Goal: Information Seeking & Learning: Find specific fact

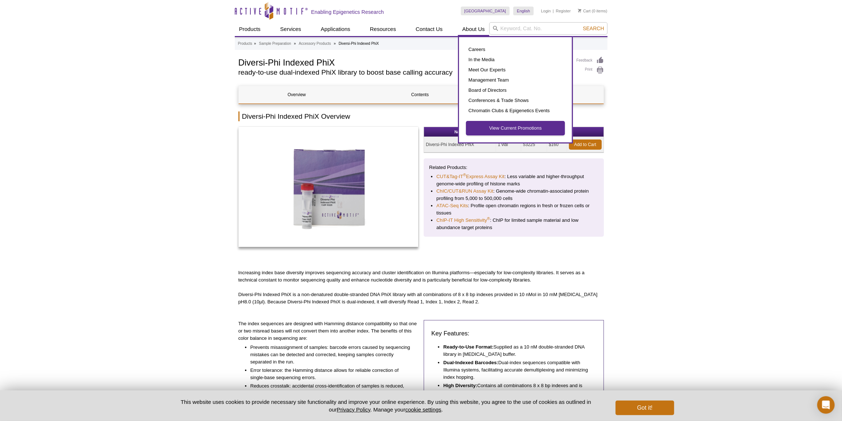
click at [498, 126] on link "View Current Promotions" at bounding box center [516, 128] width 98 height 14
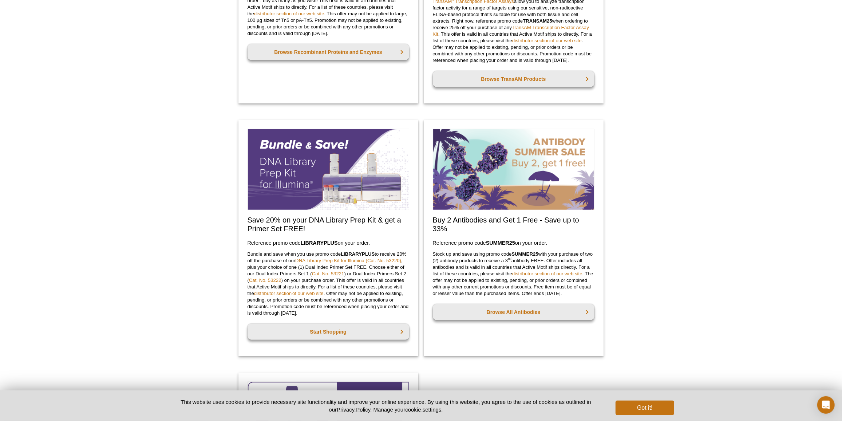
scroll to position [585, 0]
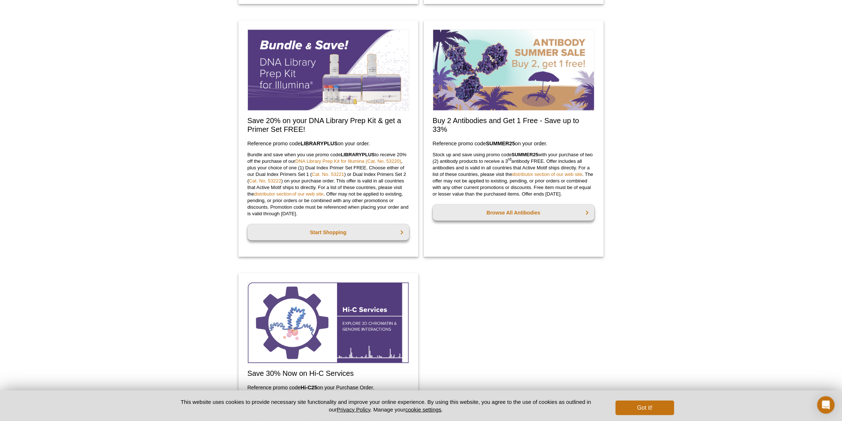
click at [496, 142] on strong "SUMMER25" at bounding box center [500, 144] width 29 height 6
copy h3 "code  SUMMER25  on"
drag, startPoint x: 433, startPoint y: 118, endPoint x: 554, endPoint y: 143, distance: 123.1
click at [554, 143] on div "Buy 2 Antibodies and Get 1 Free - Save up to 33% Reference promo code  SUMMER25…" at bounding box center [514, 138] width 180 height 236
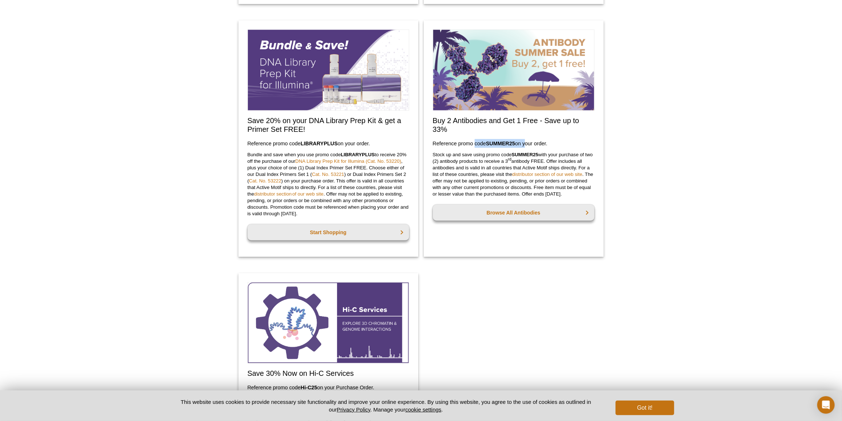
copy div "Buy 2 Antibodies and Get 1 Free - Save up to 33% Reference promo code  SUMMER25…"
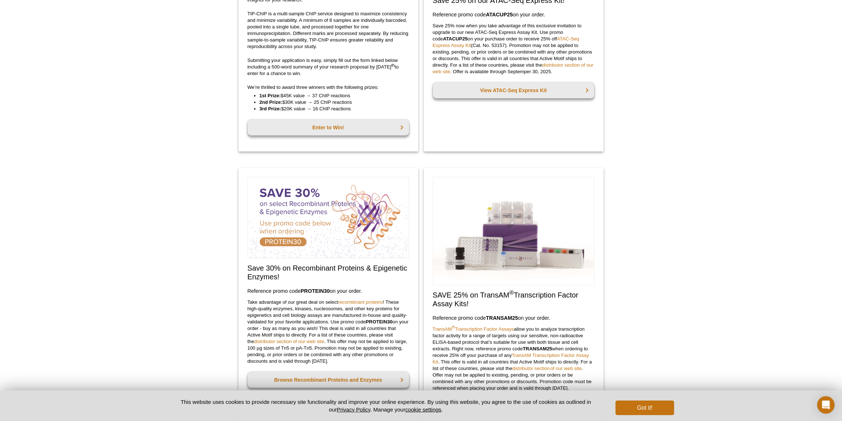
scroll to position [0, 0]
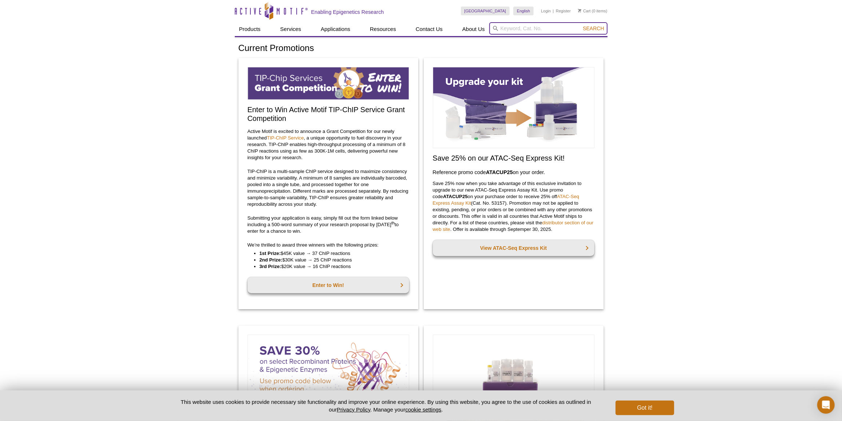
click at [550, 25] on input "search" at bounding box center [548, 28] width 118 height 12
paste input "61807"
type input "61807"
click at [584, 30] on span "Search" at bounding box center [593, 28] width 21 height 6
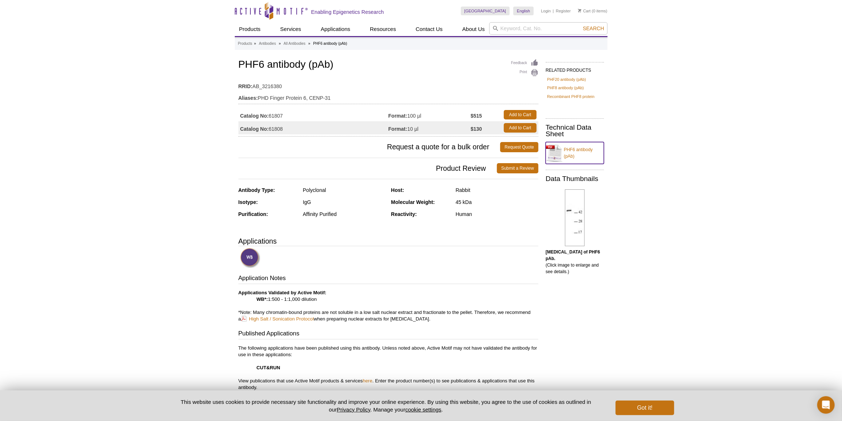
click at [575, 147] on link "PHF6 antibody (pAb)" at bounding box center [575, 153] width 58 height 22
click at [552, 24] on input "search" at bounding box center [548, 28] width 118 height 12
paste input "65683"
click at [552, 42] on li "65683 / 65684 – DNA-RNA Hybrid antibody (mAb)" at bounding box center [544, 40] width 109 height 10
type input "65683 / 65684 – DNA-RNA Hybrid antibody (mAb)"
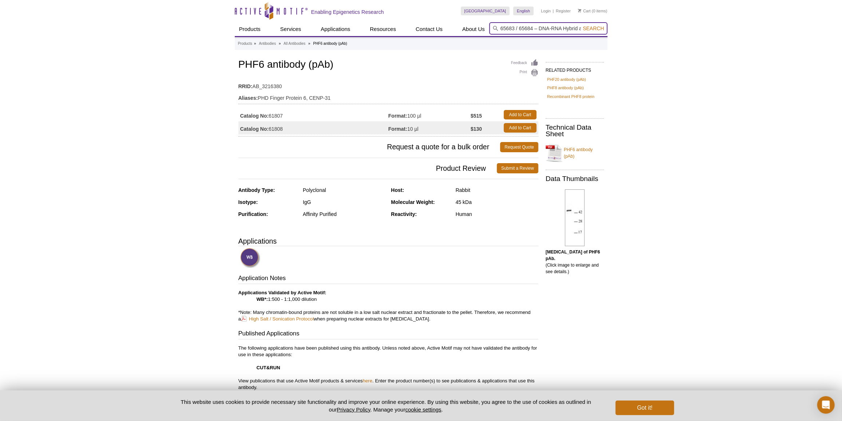
scroll to position [0, 32]
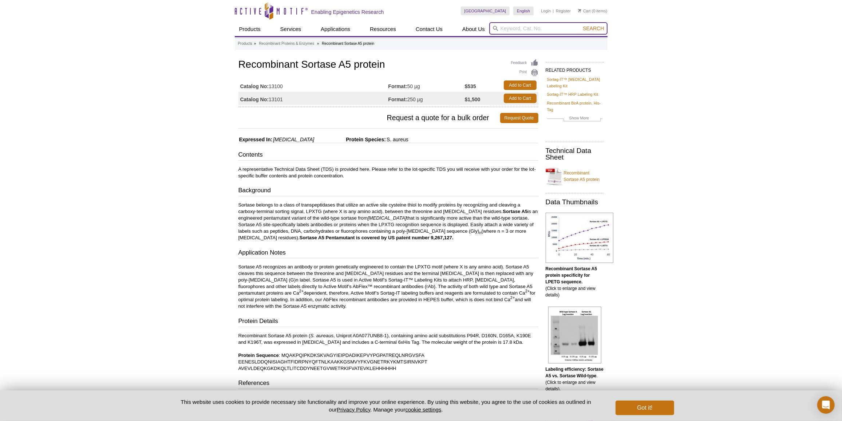
click at [520, 24] on input "search" at bounding box center [548, 28] width 118 height 12
paste input "65683"
click at [528, 41] on li "65683 / 65684 – DNA-RNA Hybrid antibody (mAb)" at bounding box center [544, 40] width 109 height 10
type input "65683 / 65684 – DNA-RNA Hybrid antibody (mAb)"
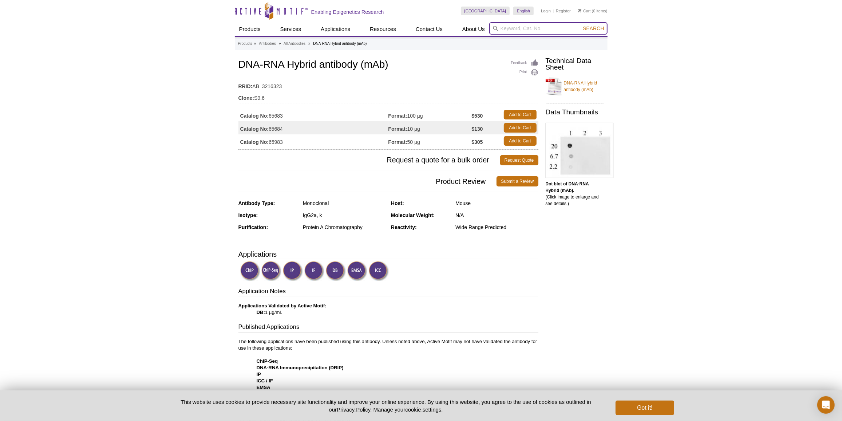
click at [539, 31] on input "search" at bounding box center [548, 28] width 118 height 12
paste input "65683"
type input "65683"
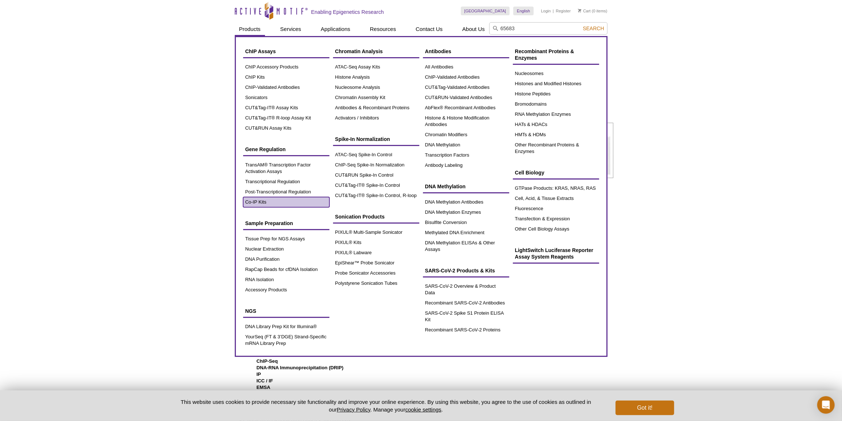
click at [256, 202] on link "Co-IP Kits" at bounding box center [286, 202] width 86 height 10
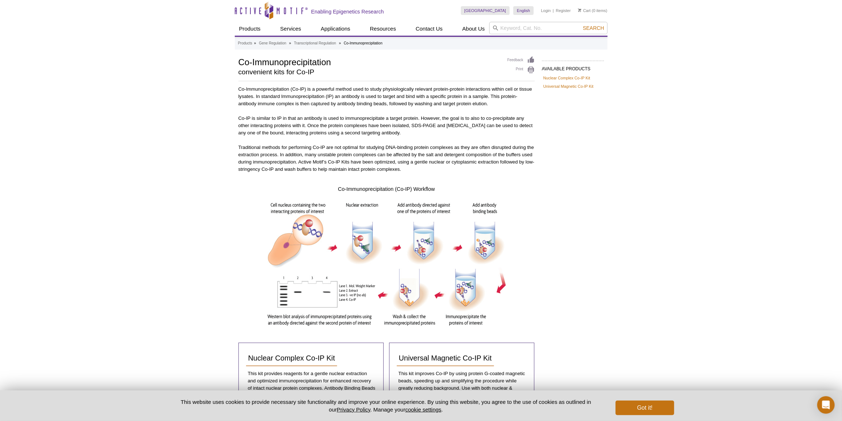
scroll to position [83, 0]
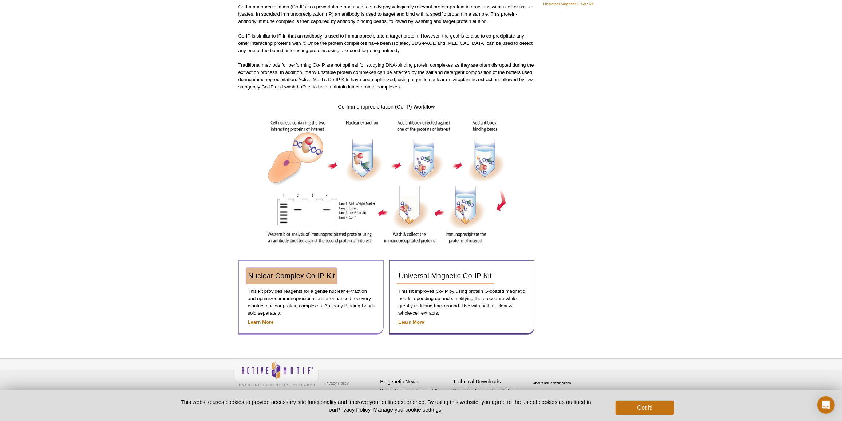
click at [320, 275] on span "Nuclear Complex Co-IP Kit" at bounding box center [291, 276] width 87 height 8
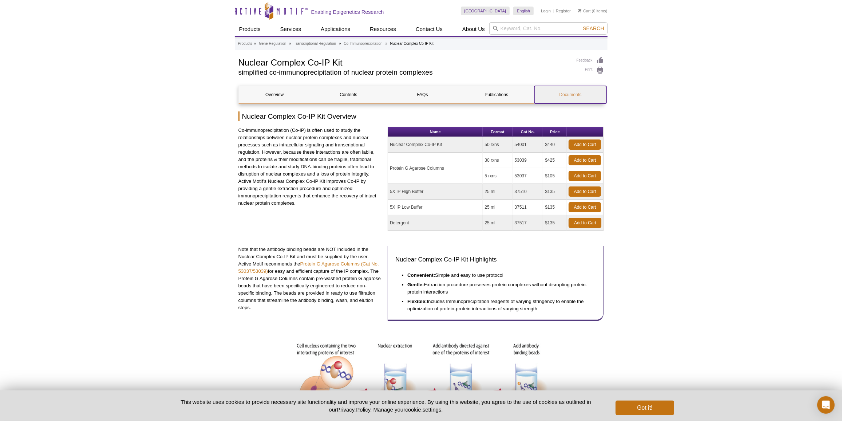
click at [578, 96] on link "Documents" at bounding box center [571, 94] width 72 height 17
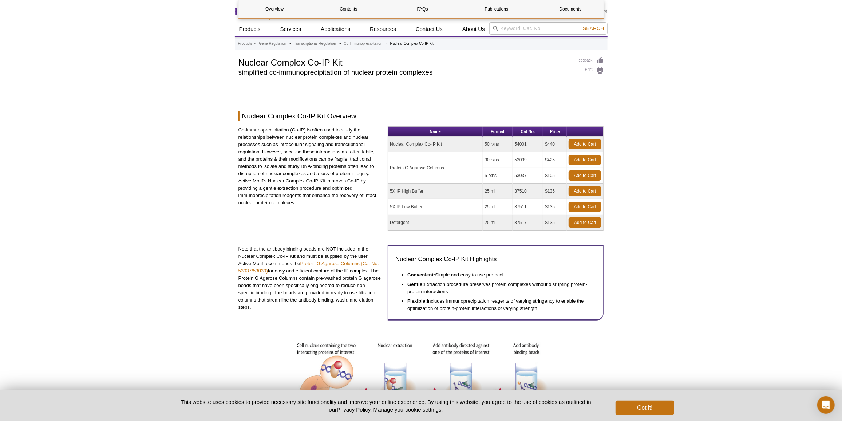
scroll to position [1035, 0]
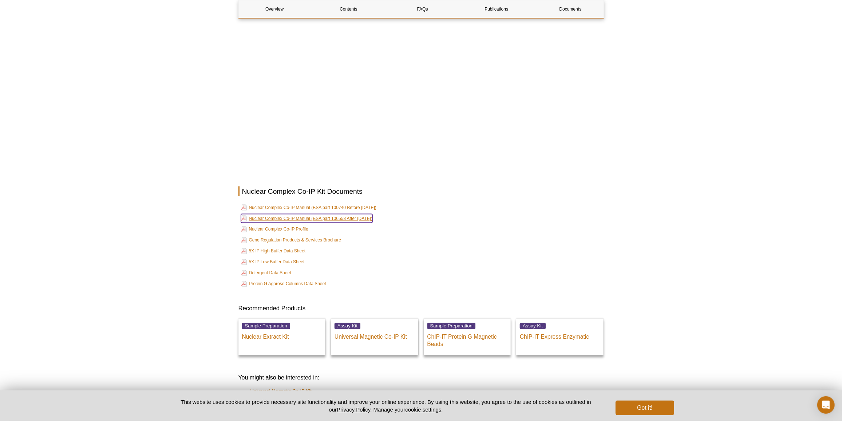
click at [326, 219] on link "Nuclear Complex Co-IP Manual (BSA part 106558 After Aug, 2024)" at bounding box center [307, 218] width 132 height 9
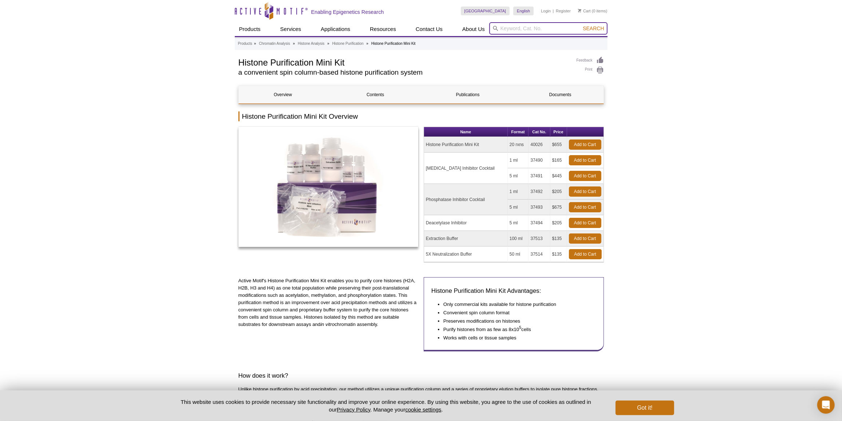
click at [511, 24] on input "search" at bounding box center [548, 28] width 118 height 12
paste input "• Deacetylase Inhibitor Cocktail"
drag, startPoint x: 503, startPoint y: 27, endPoint x: 479, endPoint y: 22, distance: 23.9
click at [480, 22] on div "Skip to content Active Motif Logo Enabling Epigenetics Research United States A…" at bounding box center [421, 18] width 373 height 36
type input "Deacetylase Inhibitor Cocktail"
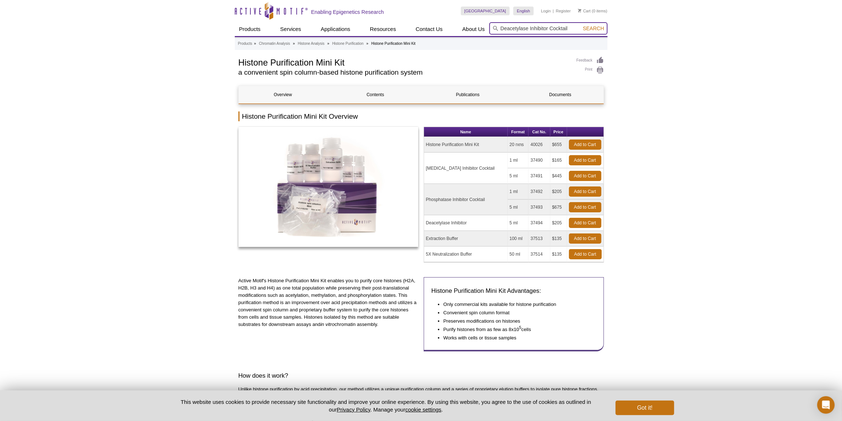
click at [581, 25] on button "Search" at bounding box center [593, 28] width 25 height 7
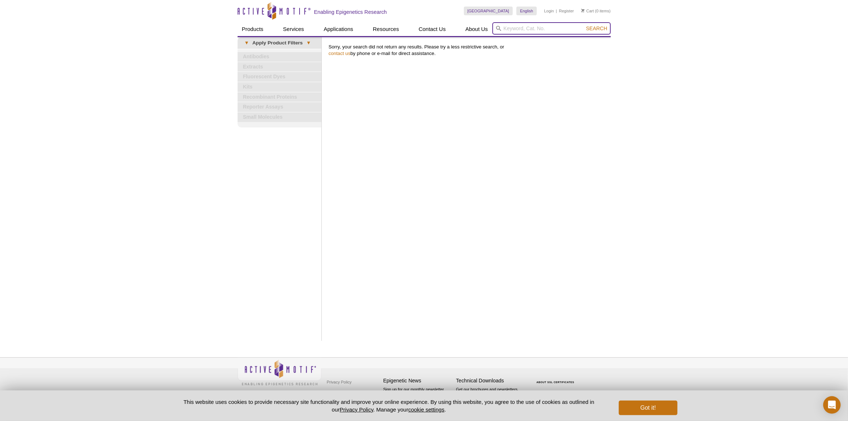
click at [529, 32] on input "search" at bounding box center [551, 28] width 118 height 12
paste input "• Deacetylase Inhibitor Cocktail"
drag, startPoint x: 535, startPoint y: 30, endPoint x: 589, endPoint y: 38, distance: 54.5
click at [589, 37] on header "Active Motif Logo Enabling Epigenetics Research 0 Search Skip to content Active…" at bounding box center [423, 18] width 373 height 37
click at [508, 27] on input "• Deacetylase" at bounding box center [551, 28] width 118 height 12
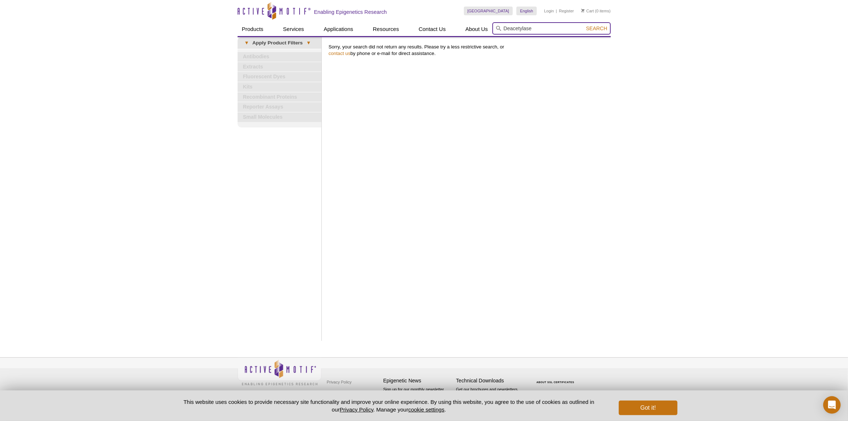
type input "Deacetylase"
click at [583, 25] on button "Search" at bounding box center [595, 28] width 25 height 7
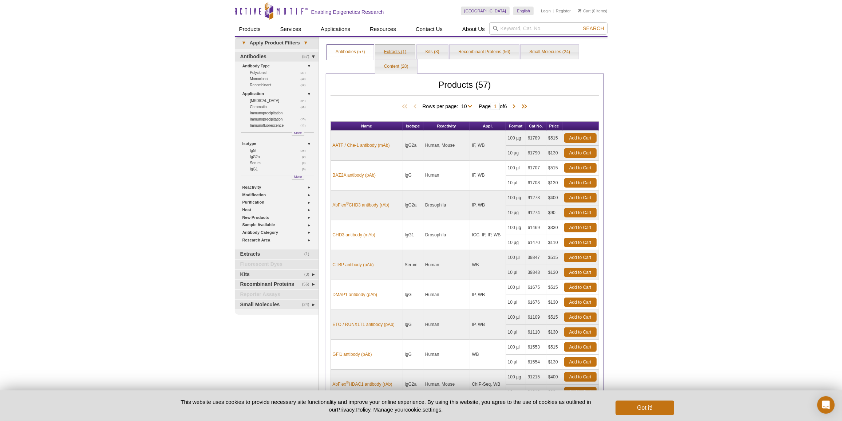
click at [405, 54] on link "Extracts (1)" at bounding box center [395, 52] width 40 height 15
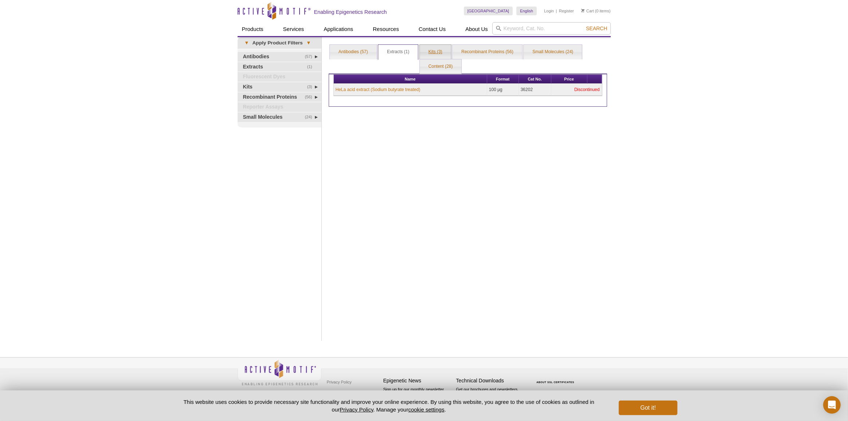
click at [422, 51] on link "Kits (3)" at bounding box center [435, 52] width 31 height 15
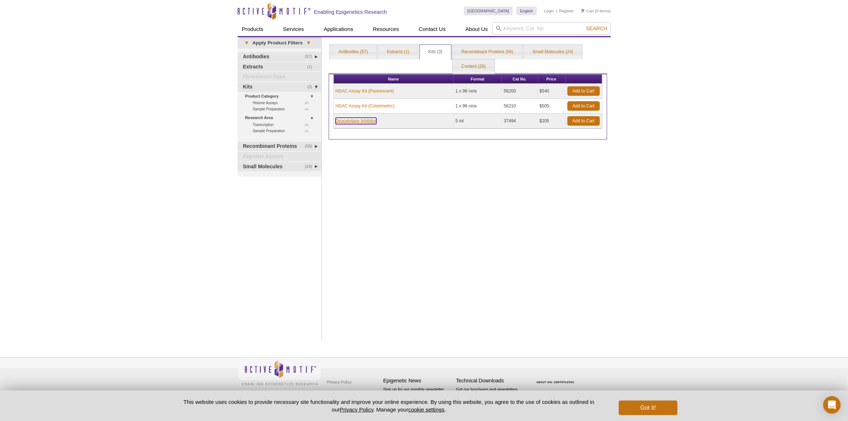
click at [369, 121] on link "Deacetylase Inhibitor" at bounding box center [355, 121] width 41 height 7
click at [506, 119] on td "37494" at bounding box center [520, 121] width 36 height 15
drag, startPoint x: 504, startPoint y: 121, endPoint x: 510, endPoint y: 122, distance: 6.2
click at [510, 122] on td "37494" at bounding box center [520, 121] width 36 height 15
click at [511, 121] on td "37494" at bounding box center [520, 121] width 36 height 15
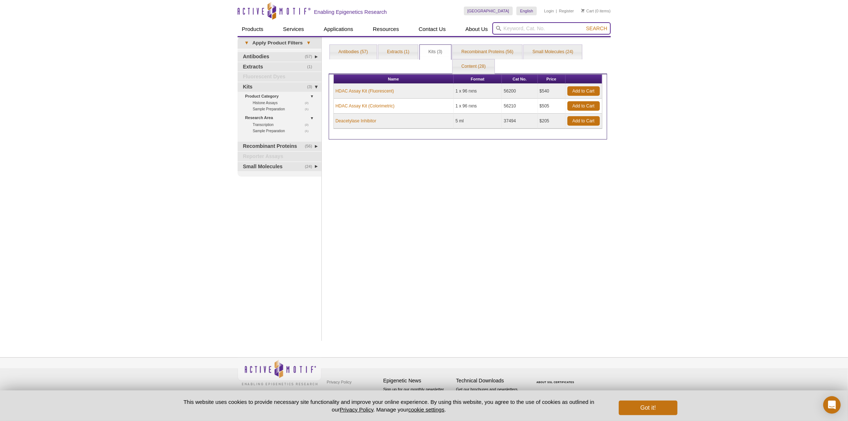
click at [524, 28] on input "search" at bounding box center [551, 28] width 118 height 12
type input "37494"
click at [599, 27] on span "Search" at bounding box center [596, 28] width 21 height 6
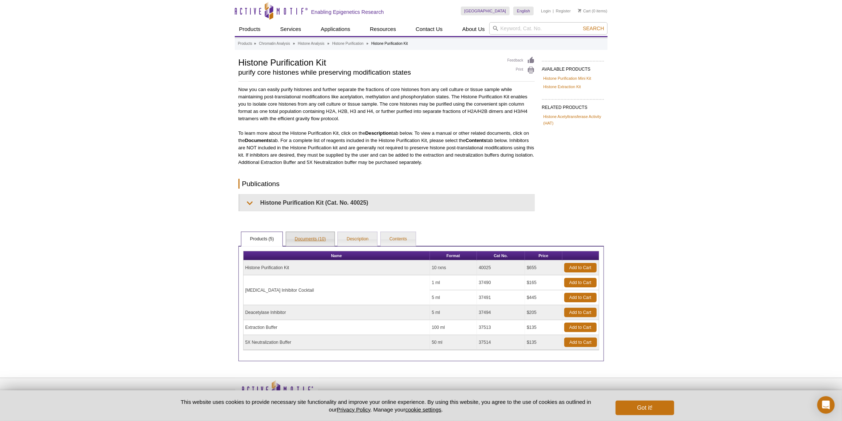
click at [292, 239] on link "Documents (10)" at bounding box center [310, 239] width 48 height 15
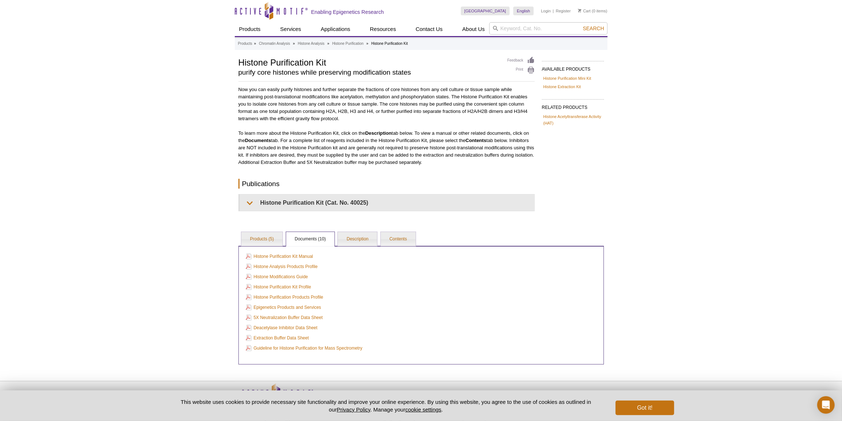
click at [257, 229] on div "AVAILABLE PRODUCTS Histone Purification Mini Kit Histone Extraction Kit Availab…" at bounding box center [421, 210] width 373 height 308
click at [257, 236] on link "Products (5)" at bounding box center [261, 239] width 41 height 15
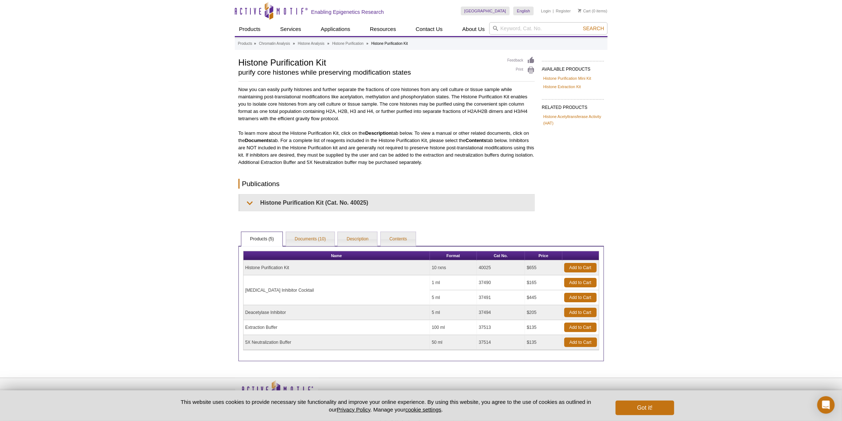
click at [477, 311] on td "37494" at bounding box center [501, 312] width 48 height 15
copy td "37494"
click at [252, 310] on td "Deacetylase Inhibitor" at bounding box center [337, 312] width 187 height 15
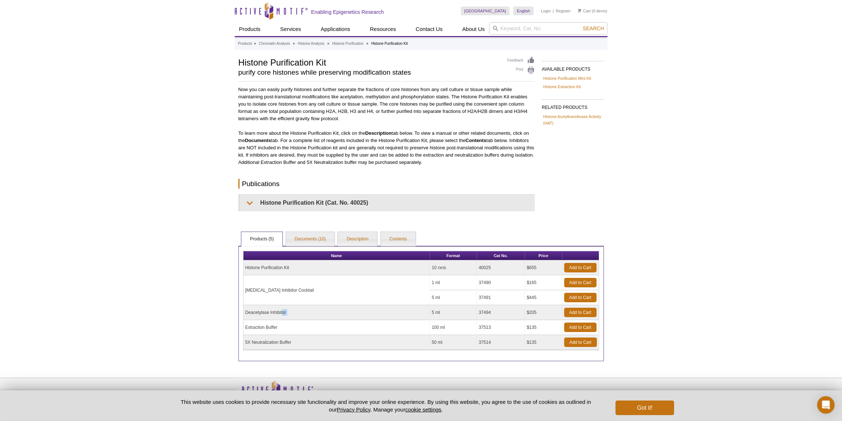
click at [252, 310] on td "Deacetylase Inhibitor" at bounding box center [337, 312] width 187 height 15
click at [477, 312] on td "37494" at bounding box center [501, 312] width 48 height 15
click at [537, 32] on input "search" at bounding box center [548, 28] width 118 height 12
type input "37494"
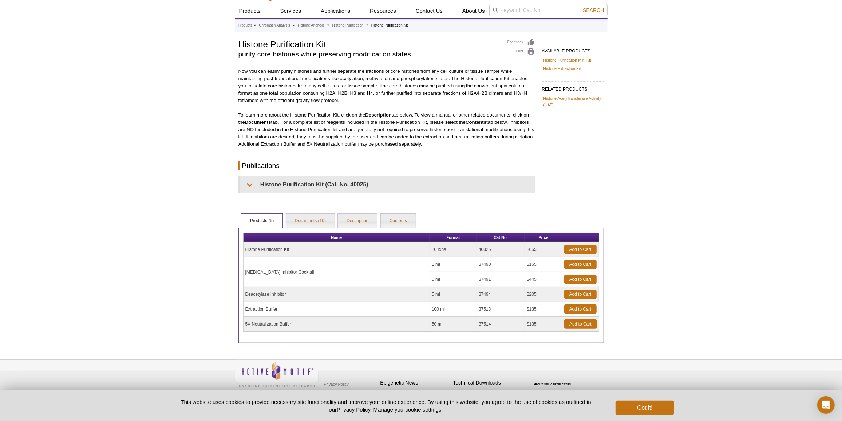
drag, startPoint x: 249, startPoint y: 290, endPoint x: 294, endPoint y: 295, distance: 45.9
click at [296, 294] on td "Deacetylase Inhibitor" at bounding box center [337, 294] width 187 height 15
click at [284, 296] on td "Deacetylase Inhibitor" at bounding box center [337, 294] width 187 height 15
drag, startPoint x: 246, startPoint y: 290, endPoint x: 297, endPoint y: 296, distance: 51.0
click at [297, 296] on td "Deacetylase Inhibitor" at bounding box center [337, 294] width 187 height 15
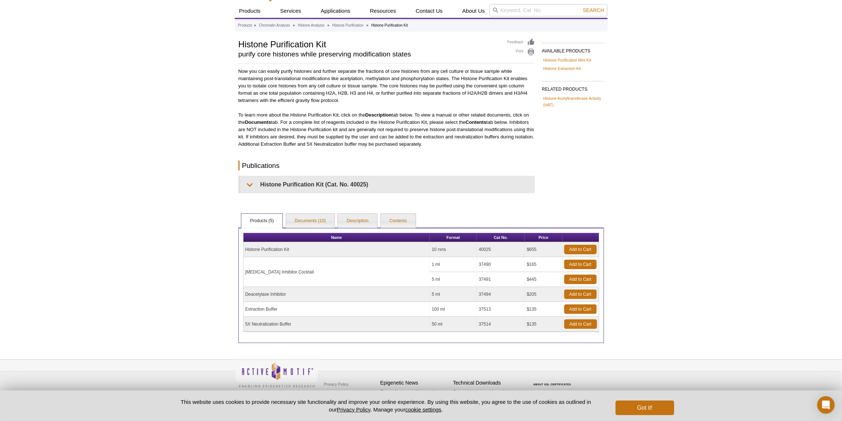
click at [477, 289] on td "37494" at bounding box center [501, 294] width 48 height 15
click at [477, 293] on td "37494" at bounding box center [501, 294] width 48 height 15
click at [244, 247] on td "Histone Purification Kit" at bounding box center [337, 249] width 187 height 15
drag, startPoint x: 247, startPoint y: 248, endPoint x: 295, endPoint y: 255, distance: 49.2
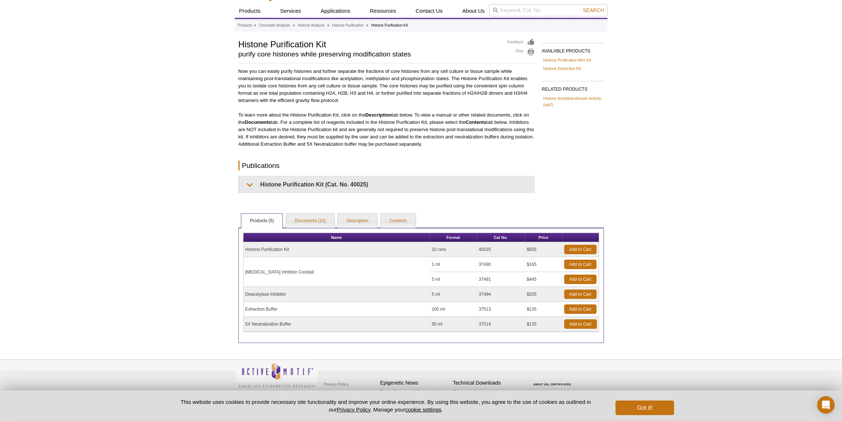
click at [295, 255] on td "Histone Purification Kit" at bounding box center [337, 249] width 187 height 15
click at [272, 249] on td "Histone Purification Kit" at bounding box center [337, 249] width 187 height 15
click at [258, 252] on td "Histone Purification Kit" at bounding box center [337, 249] width 187 height 15
click at [258, 296] on td "Deacetylase Inhibitor" at bounding box center [337, 294] width 187 height 15
click at [258, 295] on td "Deacetylase Inhibitor" at bounding box center [337, 294] width 187 height 15
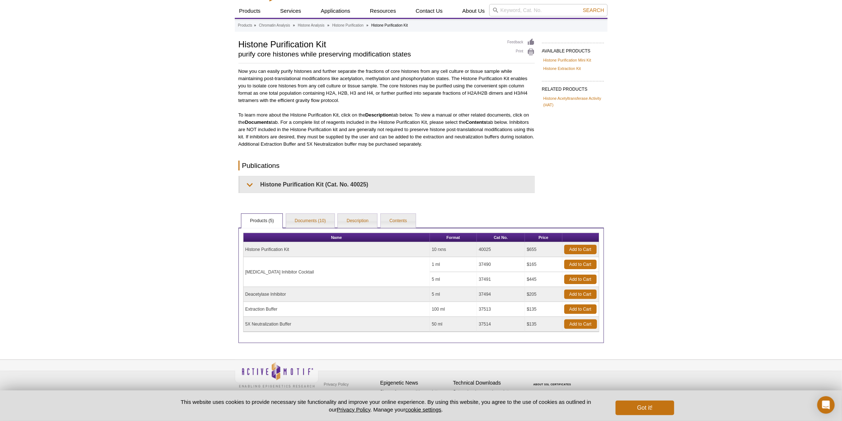
click at [258, 295] on td "Deacetylase Inhibitor" at bounding box center [337, 294] width 187 height 15
click at [258, 290] on td "Deacetylase Inhibitor" at bounding box center [337, 294] width 187 height 15
drag, startPoint x: 243, startPoint y: 291, endPoint x: 287, endPoint y: 294, distance: 44.1
click at [287, 294] on td "Deacetylase Inhibitor" at bounding box center [337, 294] width 187 height 15
drag, startPoint x: 242, startPoint y: 46, endPoint x: 339, endPoint y: 53, distance: 97.9
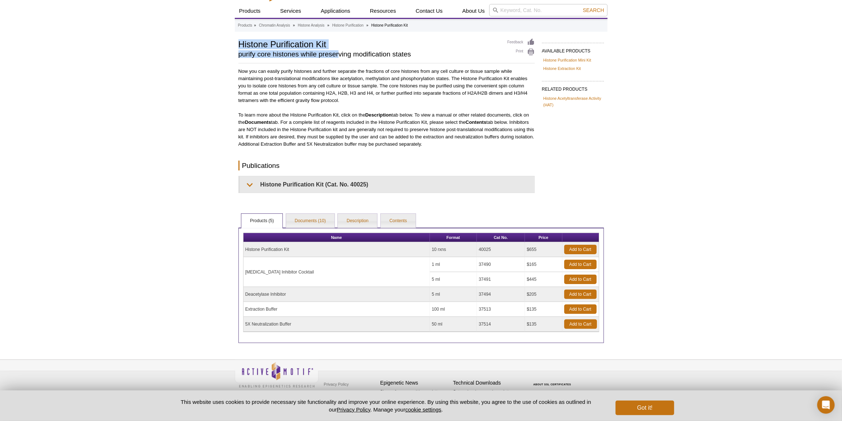
click at [339, 53] on div "AVAILABLE PRODUCTS Histone Purification Mini Kit Histone Extraction Kit Availab…" at bounding box center [421, 190] width 373 height 305
click at [270, 89] on p "Now you can easily purify histones and further separate the fractions of core h…" at bounding box center [387, 86] width 296 height 36
drag, startPoint x: 248, startPoint y: 296, endPoint x: 289, endPoint y: 295, distance: 41.2
click at [289, 295] on td "Deacetylase Inhibitor" at bounding box center [337, 294] width 187 height 15
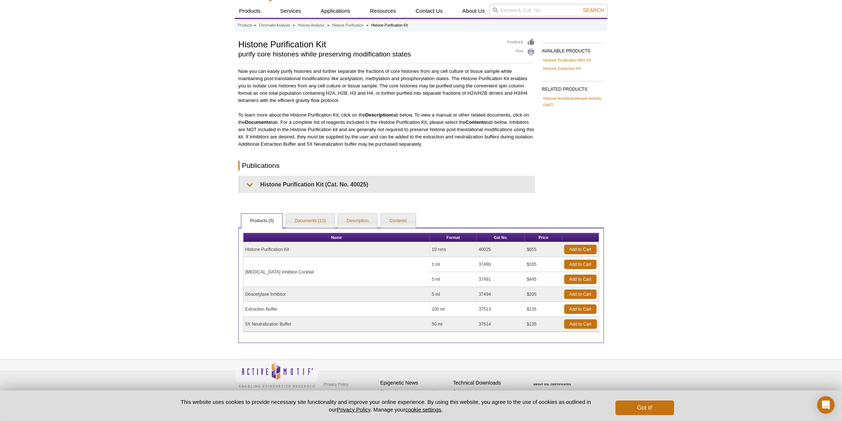
drag, startPoint x: 253, startPoint y: 289, endPoint x: 294, endPoint y: 295, distance: 40.8
click at [294, 295] on td "Deacetylase Inhibitor" at bounding box center [337, 294] width 187 height 15
click at [525, 292] on td "$205" at bounding box center [543, 294] width 37 height 15
drag, startPoint x: 523, startPoint y: 292, endPoint x: 529, endPoint y: 296, distance: 7.6
click at [529, 296] on td "$205" at bounding box center [543, 294] width 37 height 15
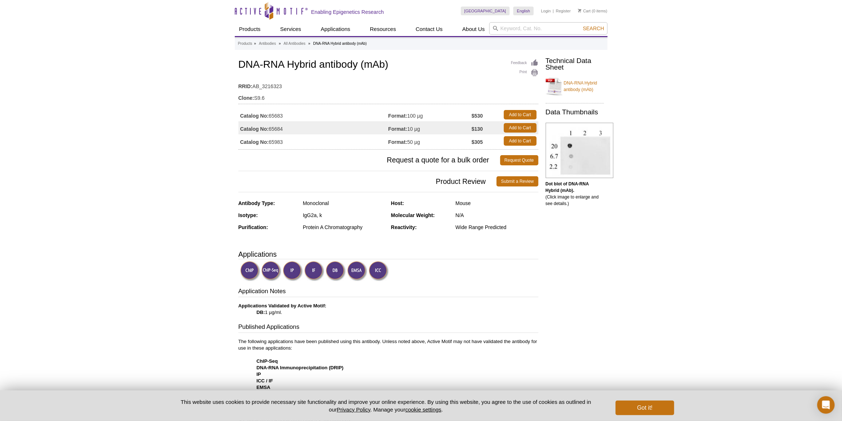
click at [283, 116] on td "Catalog No: 65683" at bounding box center [314, 114] width 150 height 13
click at [279, 113] on td "Catalog No: 65683" at bounding box center [314, 114] width 150 height 13
copy td "65683"
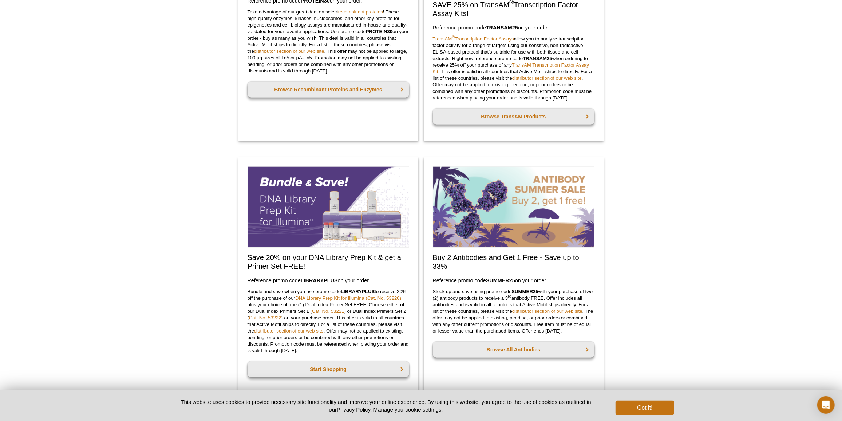
scroll to position [496, 0]
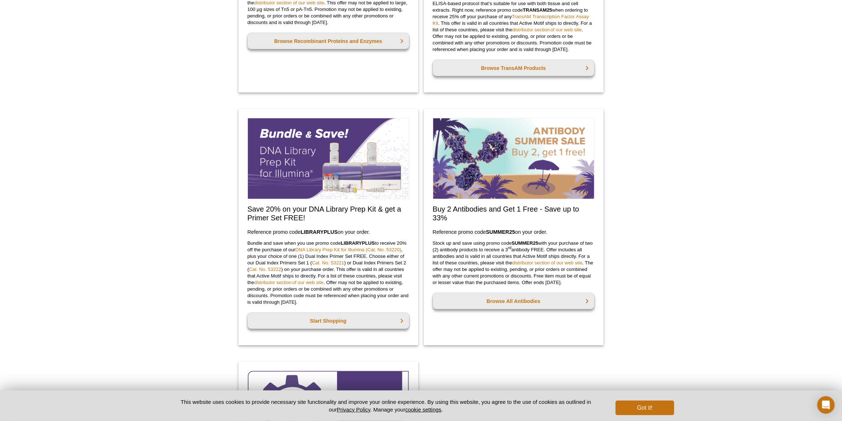
drag, startPoint x: 433, startPoint y: 208, endPoint x: 559, endPoint y: 231, distance: 128.1
click at [559, 231] on div "Buy 2 Antibodies and Get 1 Free - Save up to 33% Reference promo code  SUMMER25…" at bounding box center [514, 227] width 180 height 236
copy div "Buy 2 Antibodies and Get 1 Free - Save up to 33% Reference promo code  SUMMER25…"
